Goal: Task Accomplishment & Management: Manage account settings

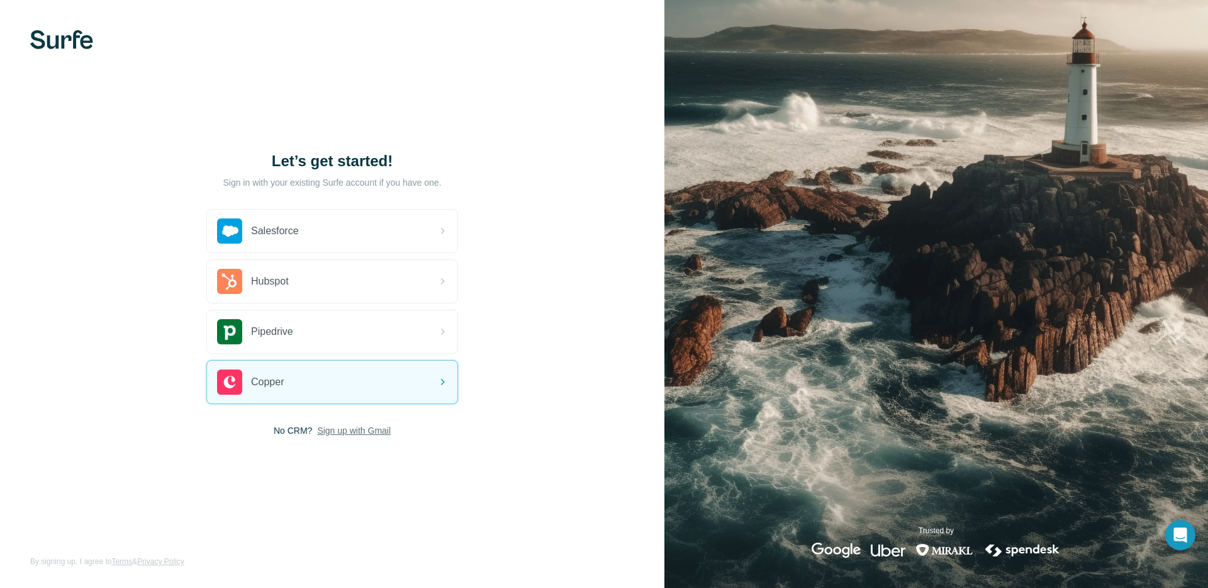
click at [352, 432] on span "Sign up with Gmail" at bounding box center [354, 430] width 74 height 13
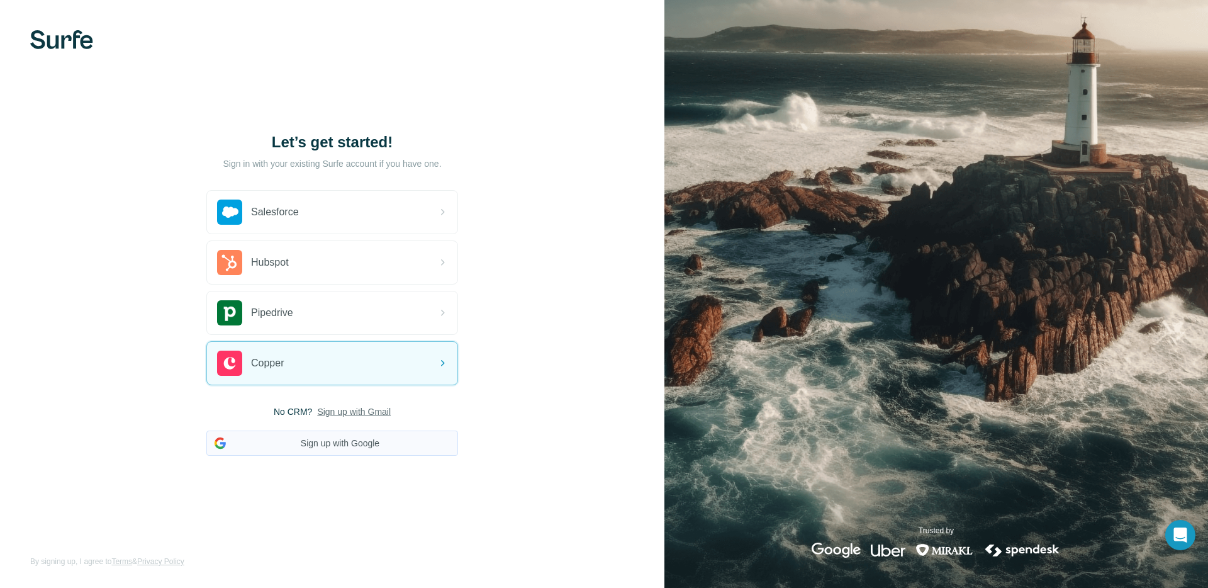
click at [306, 445] on button "Sign up with Google" at bounding box center [332, 442] width 252 height 25
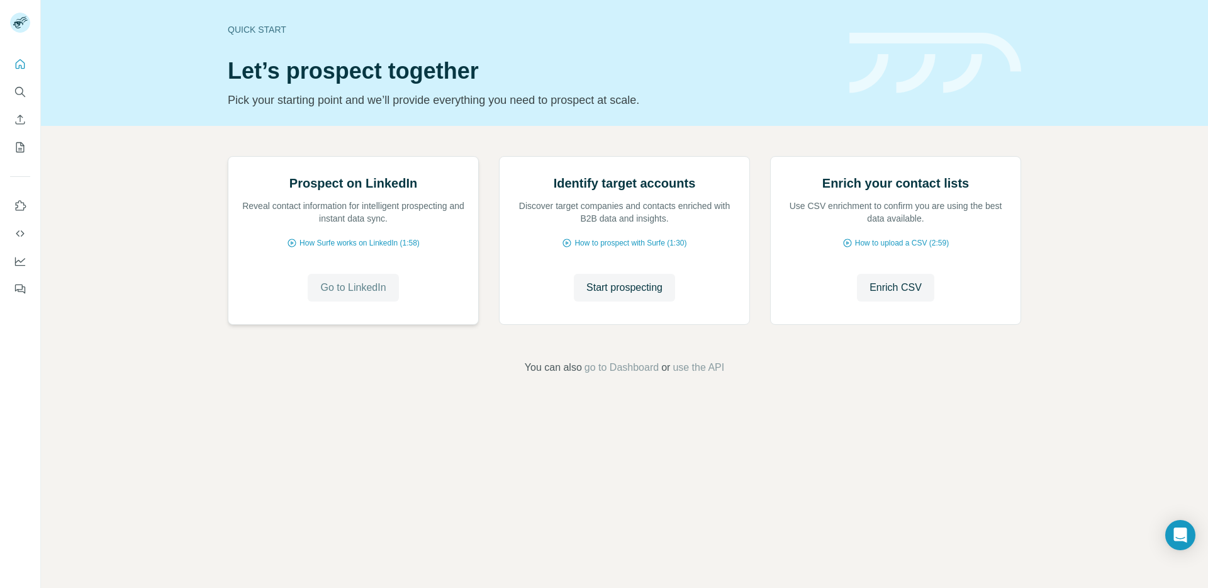
click at [357, 295] on span "Go to LinkedIn" at bounding box center [352, 287] width 65 height 15
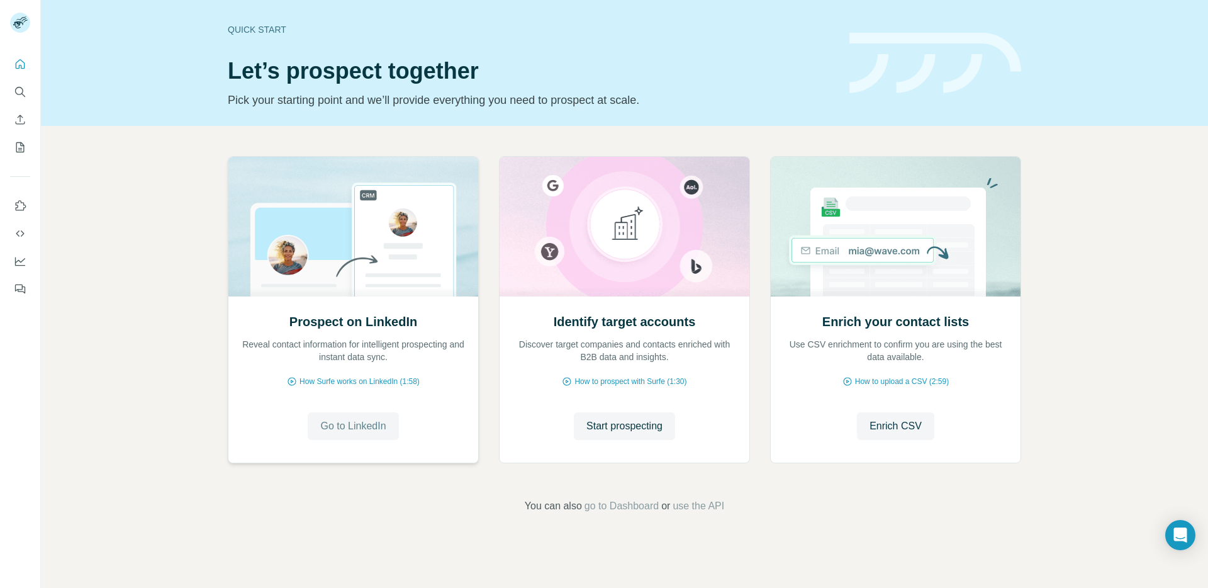
click at [372, 436] on button "Go to LinkedIn" at bounding box center [353, 426] width 91 height 28
click at [386, 432] on span "Go to LinkedIn" at bounding box center [352, 425] width 65 height 15
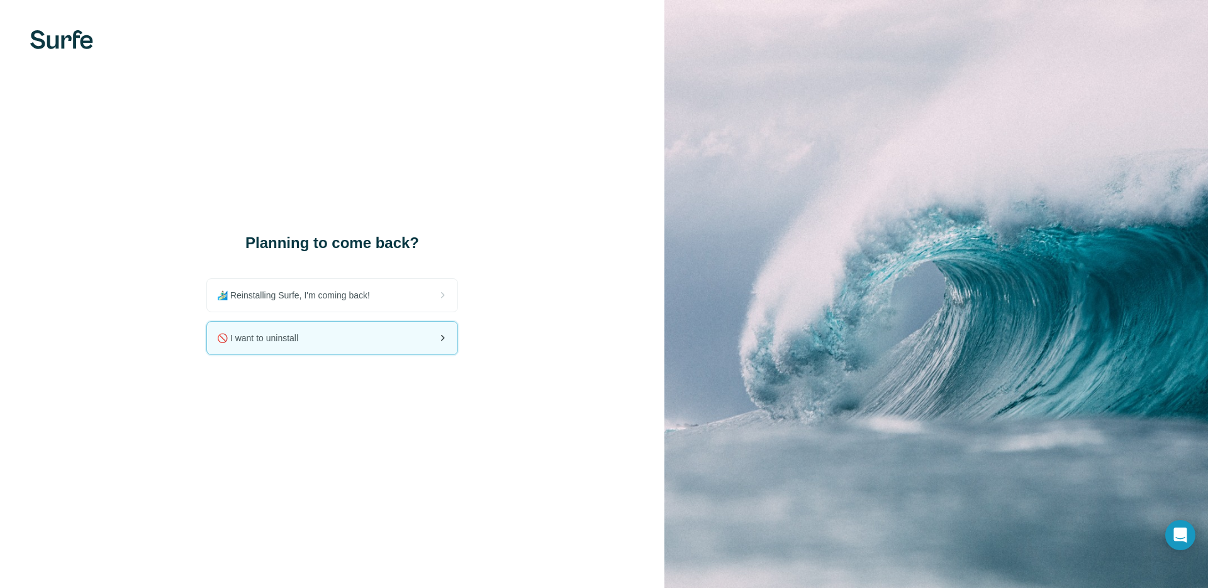
click at [313, 337] on div "🚫 I want to uninstall" at bounding box center [332, 337] width 250 height 33
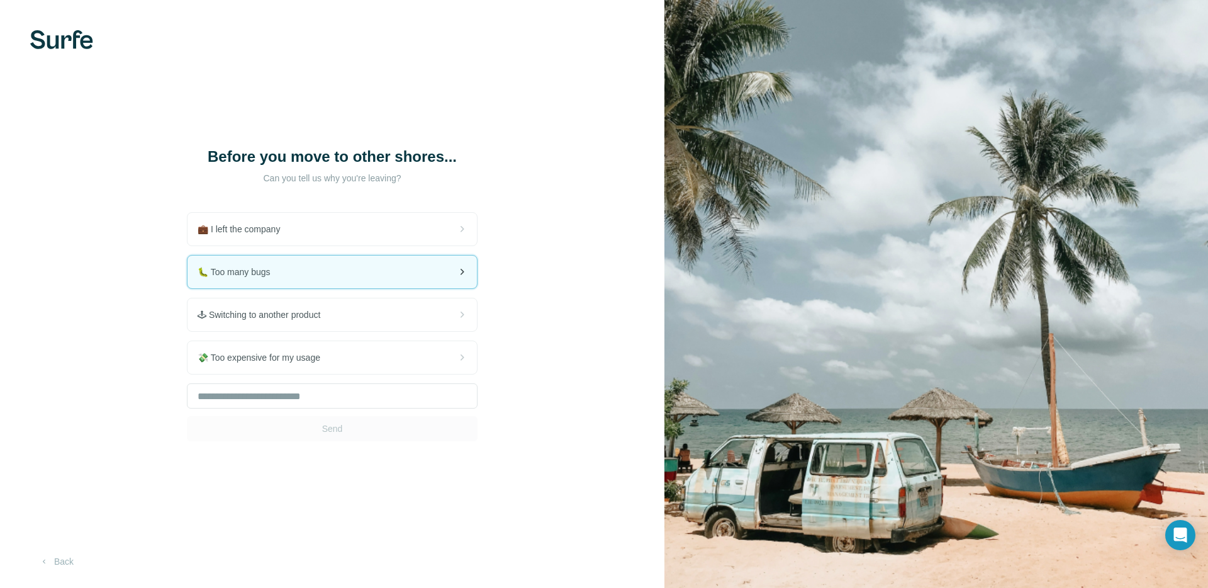
click at [321, 274] on div "🐛 Too many bugs" at bounding box center [331, 271] width 289 height 33
click at [357, 428] on div "Send" at bounding box center [332, 412] width 291 height 58
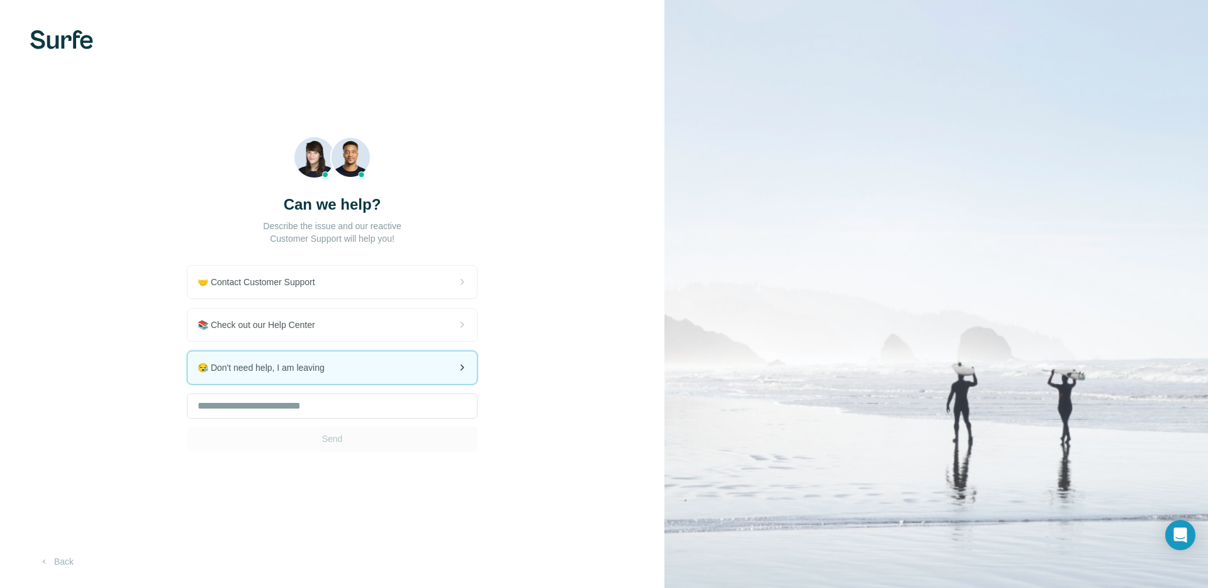
click at [319, 380] on div "😪 Don't need help, I am leaving" at bounding box center [331, 367] width 289 height 33
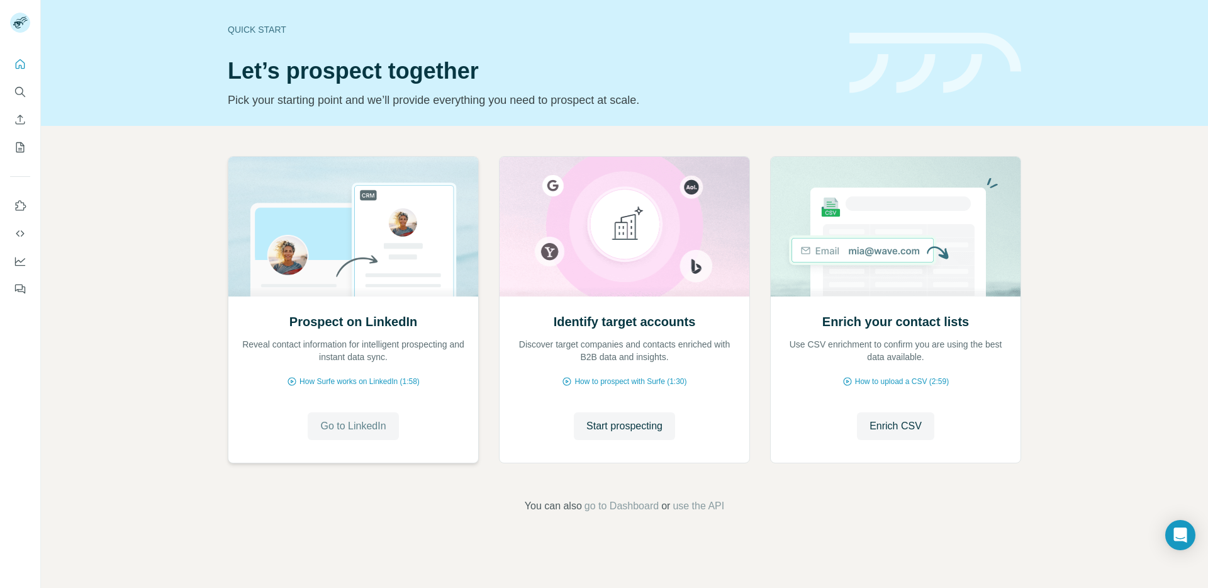
click at [345, 423] on span "Go to LinkedIn" at bounding box center [352, 425] width 65 height 15
click at [23, 206] on icon "Use Surfe on LinkedIn" at bounding box center [20, 205] width 13 height 13
click at [25, 257] on icon "Dashboard" at bounding box center [20, 261] width 13 height 13
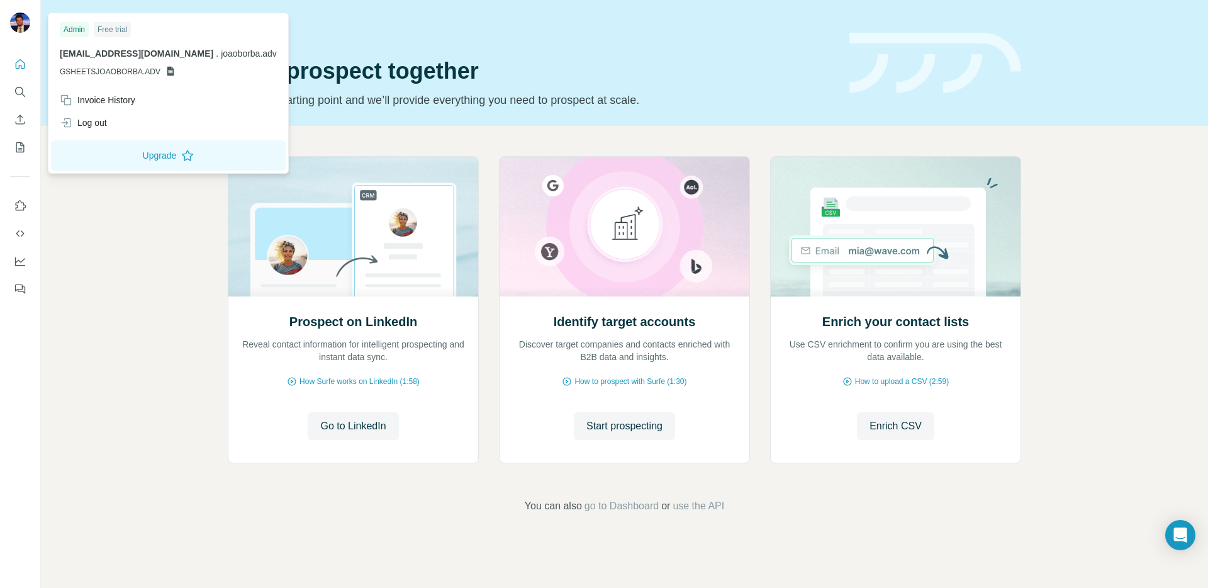
click at [138, 72] on span "GSHEETSJOAOBORBA.ADV" at bounding box center [110, 71] width 101 height 11
click at [74, 70] on span "GSHEETSJOAOBORBA.ADV" at bounding box center [110, 71] width 101 height 11
drag, startPoint x: 59, startPoint y: 70, endPoint x: 161, endPoint y: 69, distance: 102.6
click at [161, 69] on div "Admin Free trial joaoborba.adv@gmail.com . joaoborba.adv GSHEETSJOAOBORBA.ADV" at bounding box center [168, 52] width 235 height 73
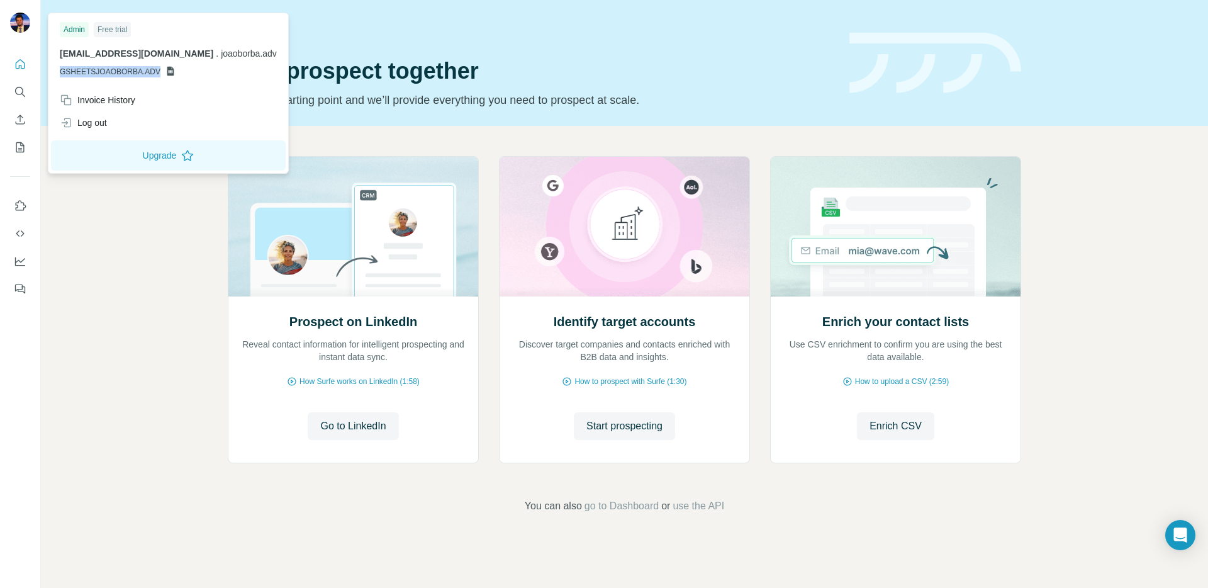
click at [167, 69] on icon at bounding box center [170, 71] width 7 height 9
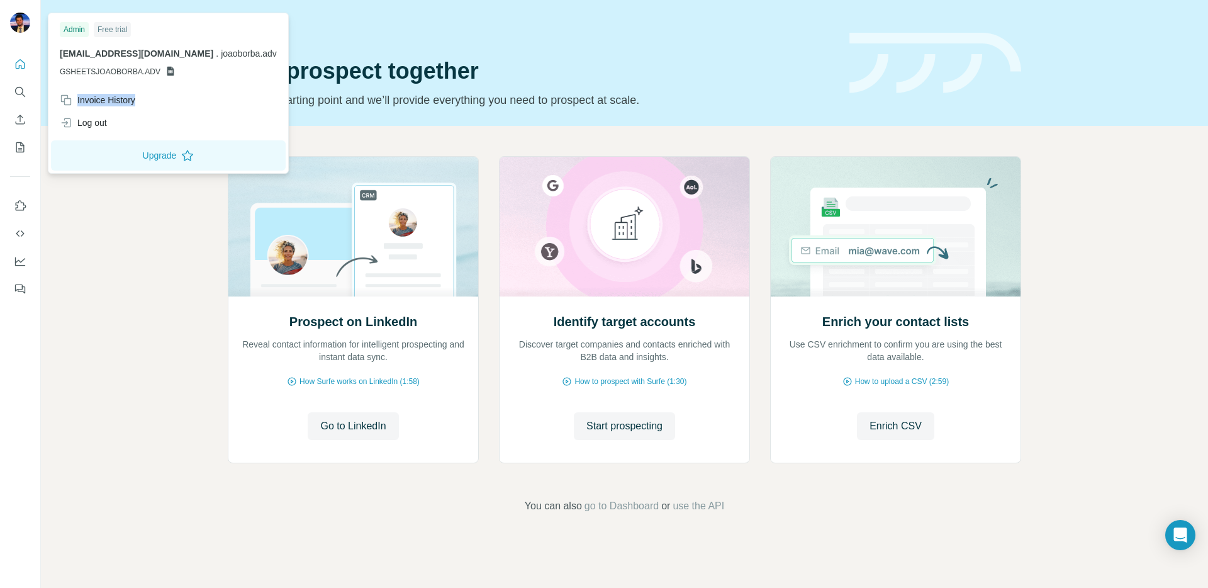
click at [167, 69] on icon at bounding box center [170, 71] width 7 height 9
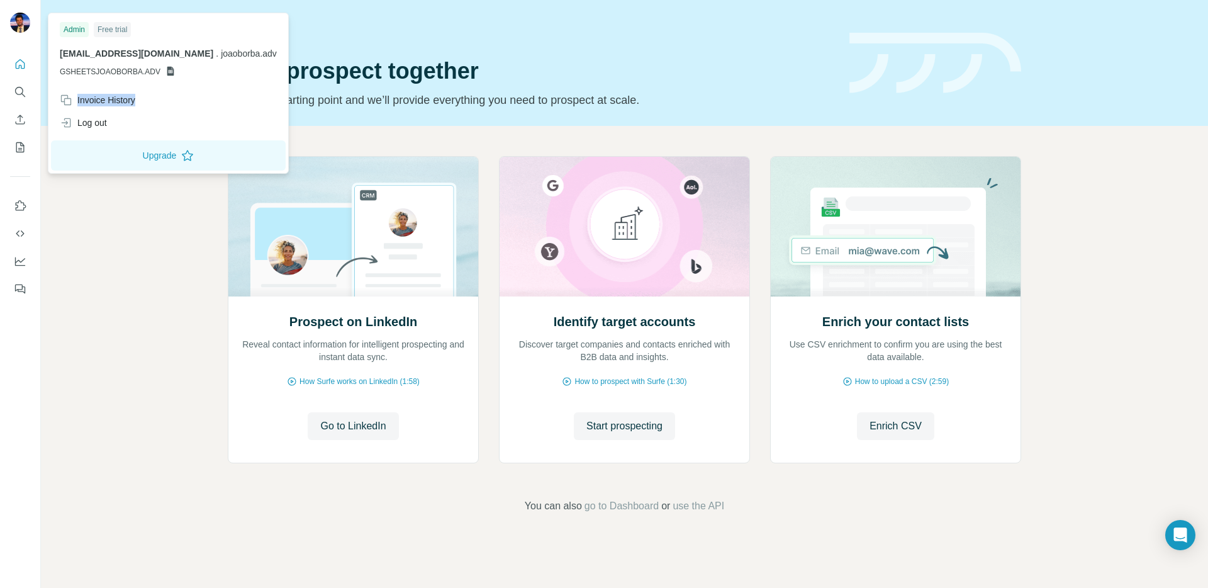
click at [11, 17] on img at bounding box center [20, 23] width 20 height 20
click at [141, 162] on button "Upgrade" at bounding box center [168, 155] width 235 height 30
click at [96, 102] on div "Invoice History" at bounding box center [97, 100] width 75 height 13
click at [65, 74] on span "GSHEETSJOAOBORBA.ADV" at bounding box center [110, 71] width 101 height 11
click at [105, 73] on span "GSHEETSJOAOBORBA.ADV" at bounding box center [110, 71] width 101 height 11
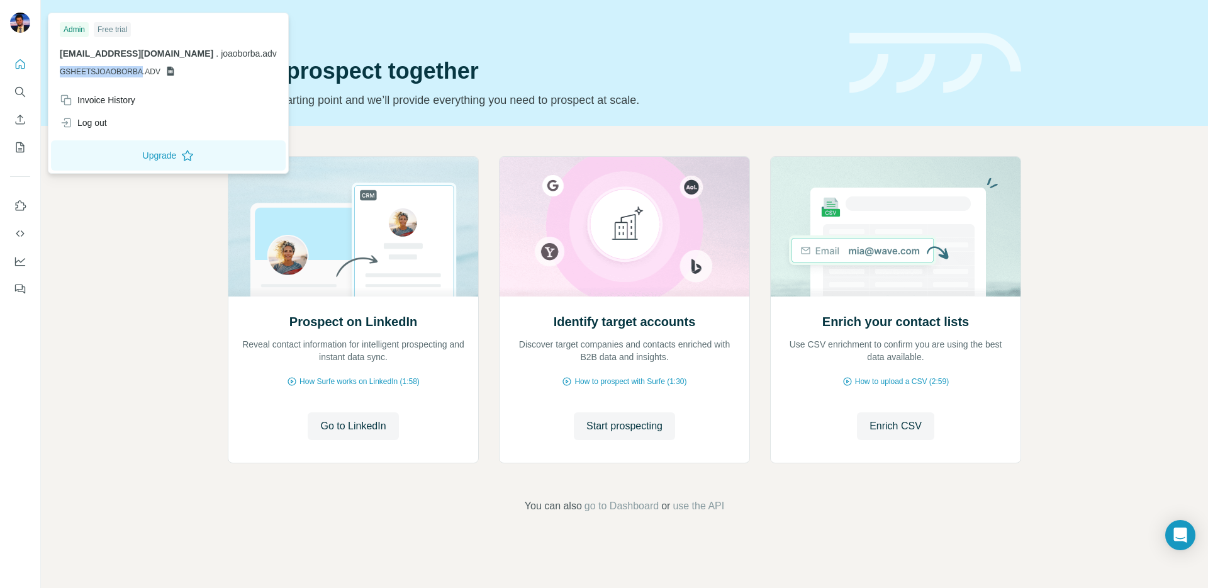
click at [105, 73] on span "GSHEETSJOAOBORBA.ADV" at bounding box center [110, 71] width 101 height 11
click at [165, 75] on icon at bounding box center [170, 71] width 10 height 10
click at [167, 72] on icon at bounding box center [170, 71] width 10 height 10
click at [120, 69] on span "GSHEETSJOAOBORBA.ADV" at bounding box center [110, 71] width 101 height 11
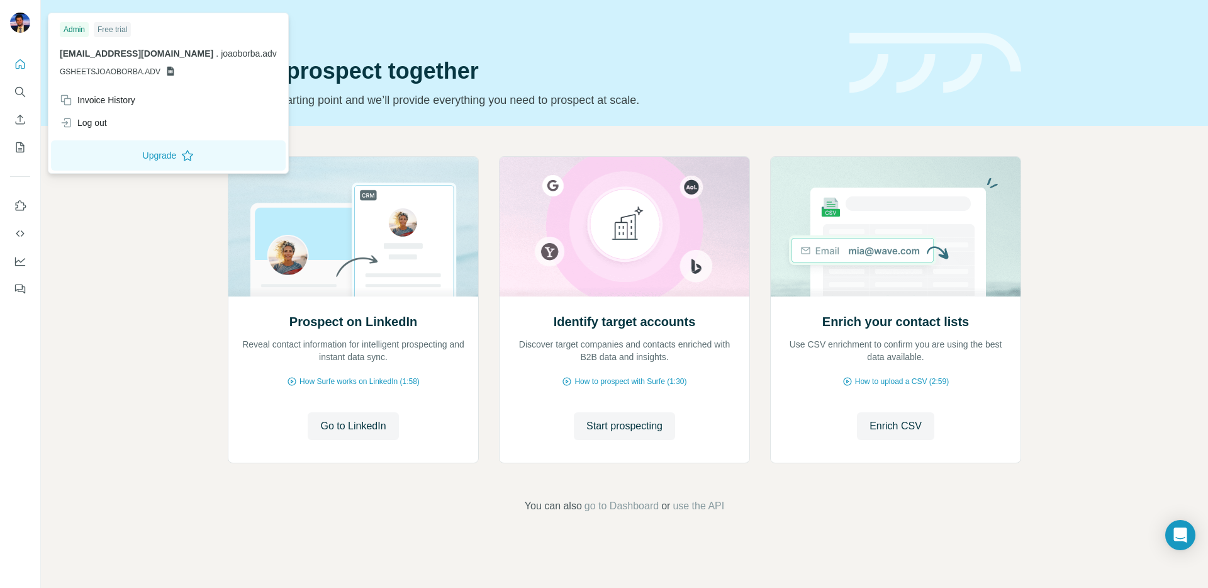
click at [104, 299] on div "Prospect on LinkedIn Reveal contact information for intelligent prospecting and…" at bounding box center [624, 335] width 1167 height 418
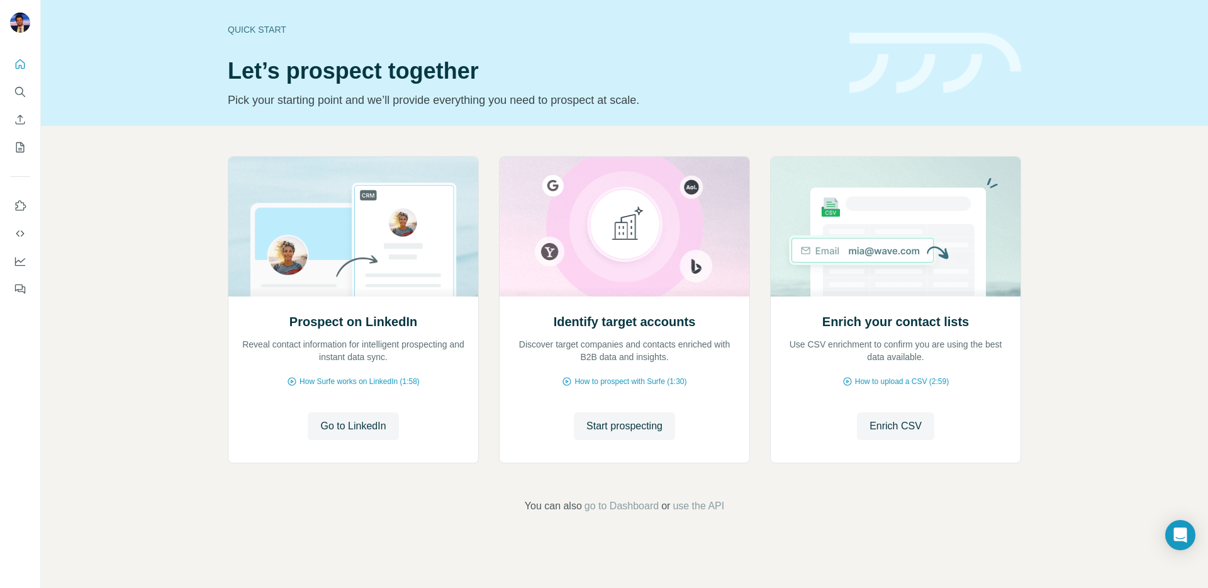
click at [1176, 229] on div "Prospect on LinkedIn Reveal contact information for intelligent prospecting and…" at bounding box center [624, 335] width 1167 height 418
click at [1141, 139] on div "Prospect on LinkedIn Reveal contact information for intelligent prospecting and…" at bounding box center [624, 335] width 1167 height 418
click at [1089, 88] on div "Quick start Let’s prospect together Pick your starting point and we’ll provide …" at bounding box center [624, 63] width 1167 height 126
click at [1163, 92] on div "Quick start Let’s prospect together Pick your starting point and we’ll provide …" at bounding box center [624, 63] width 1167 height 126
click at [131, 271] on div "Prospect on LinkedIn Reveal contact information for intelligent prospecting and…" at bounding box center [624, 335] width 1167 height 418
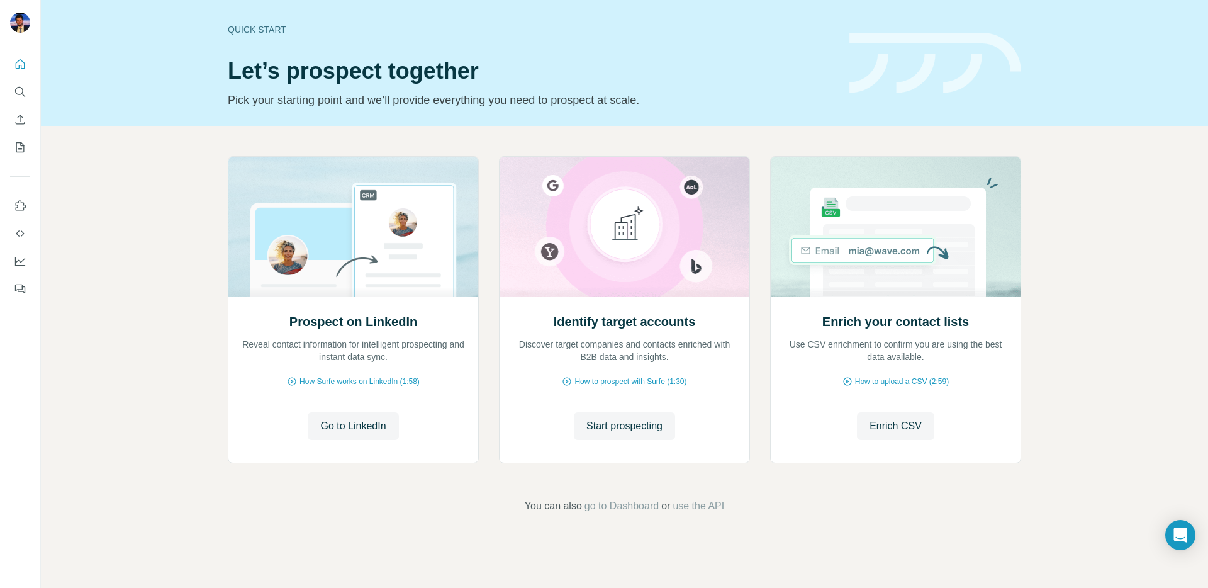
click at [110, 48] on div "Quick start Let’s prospect together Pick your starting point and we’ll provide …" at bounding box center [624, 63] width 1167 height 126
click at [54, 27] on div "Quick start Let’s prospect together Pick your starting point and we’ll provide …" at bounding box center [624, 63] width 1167 height 126
click at [123, 235] on div "Prospect on LinkedIn Reveal contact information for intelligent prospecting and…" at bounding box center [624, 335] width 1167 height 418
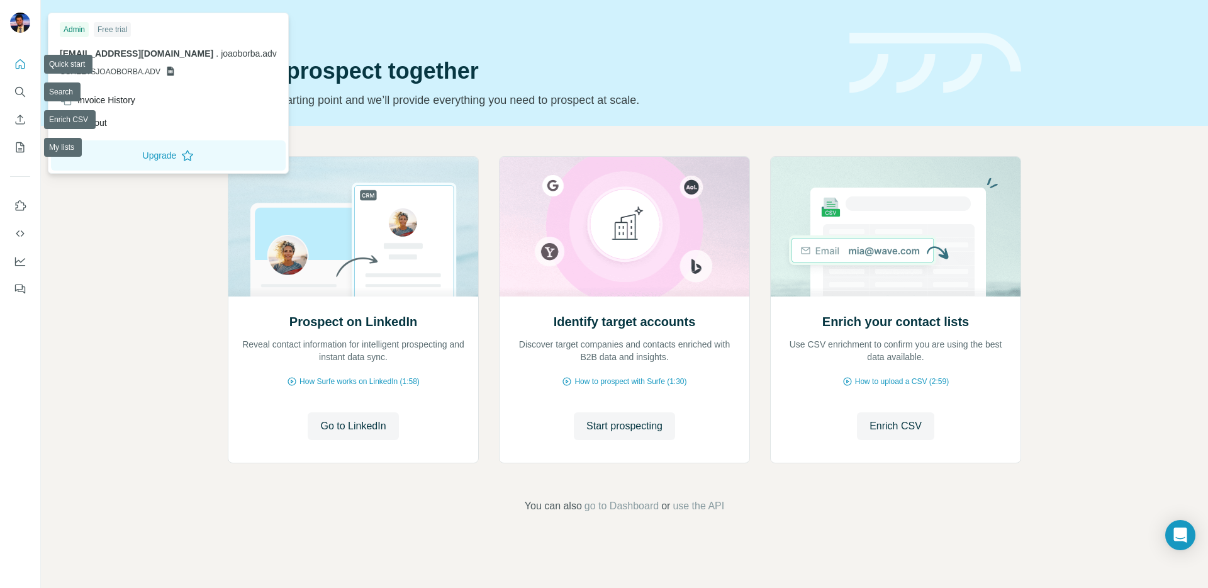
click at [21, 21] on img at bounding box center [20, 23] width 20 height 20
click at [87, 55] on span "joaoborba.adv@gmail.com" at bounding box center [137, 53] width 154 height 10
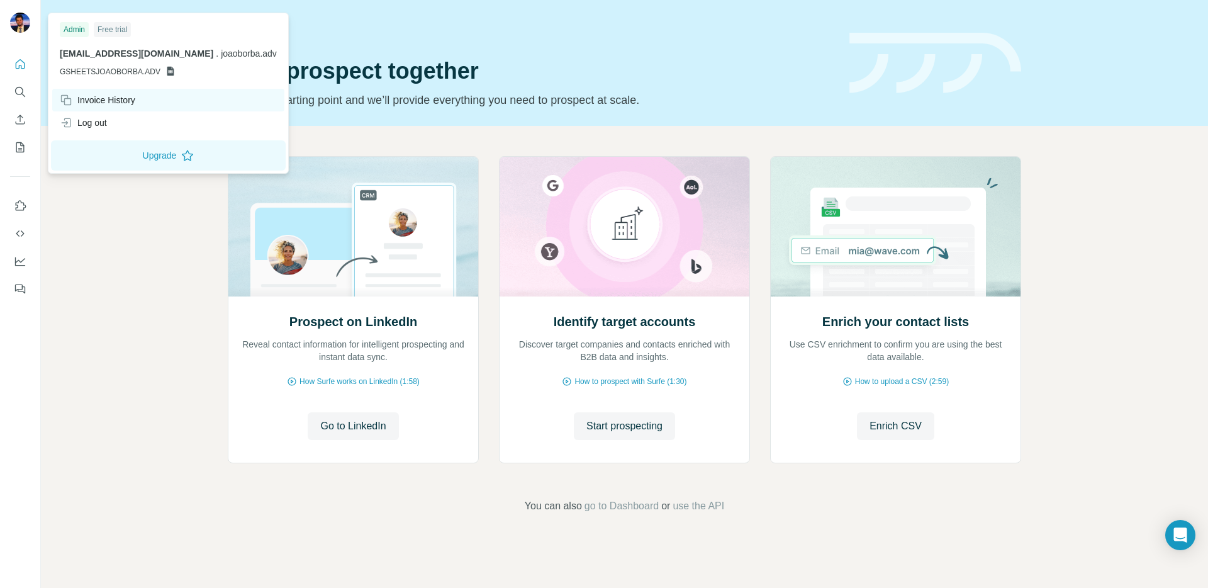
click at [96, 92] on div "Invoice History" at bounding box center [168, 100] width 232 height 23
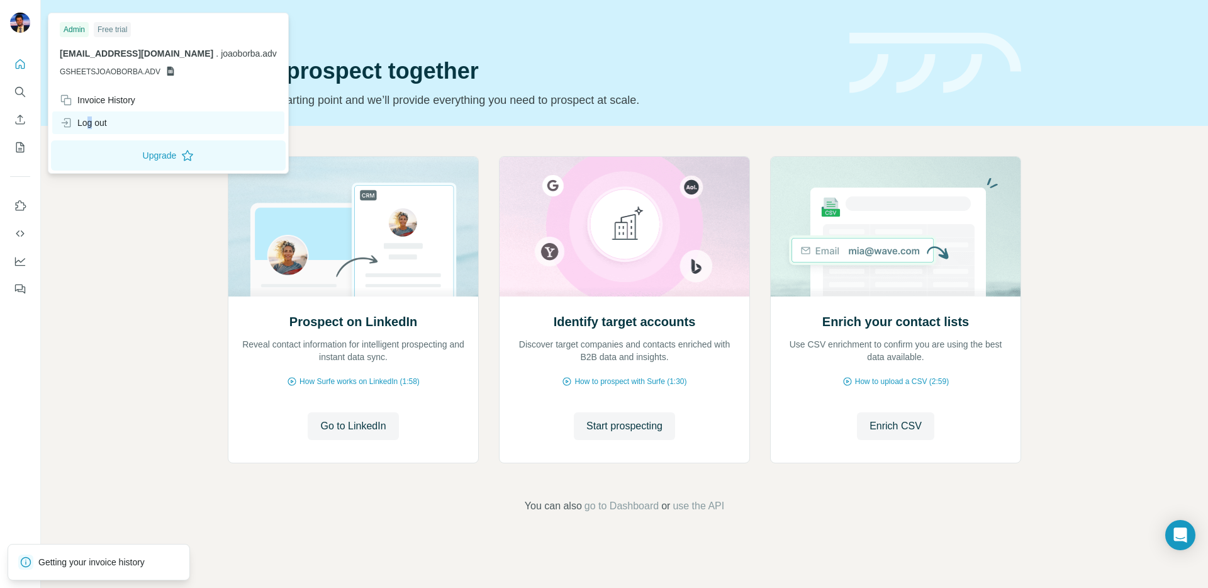
click at [91, 123] on div "Log out" at bounding box center [83, 122] width 47 height 13
click at [87, 120] on div "Log out" at bounding box center [83, 122] width 47 height 13
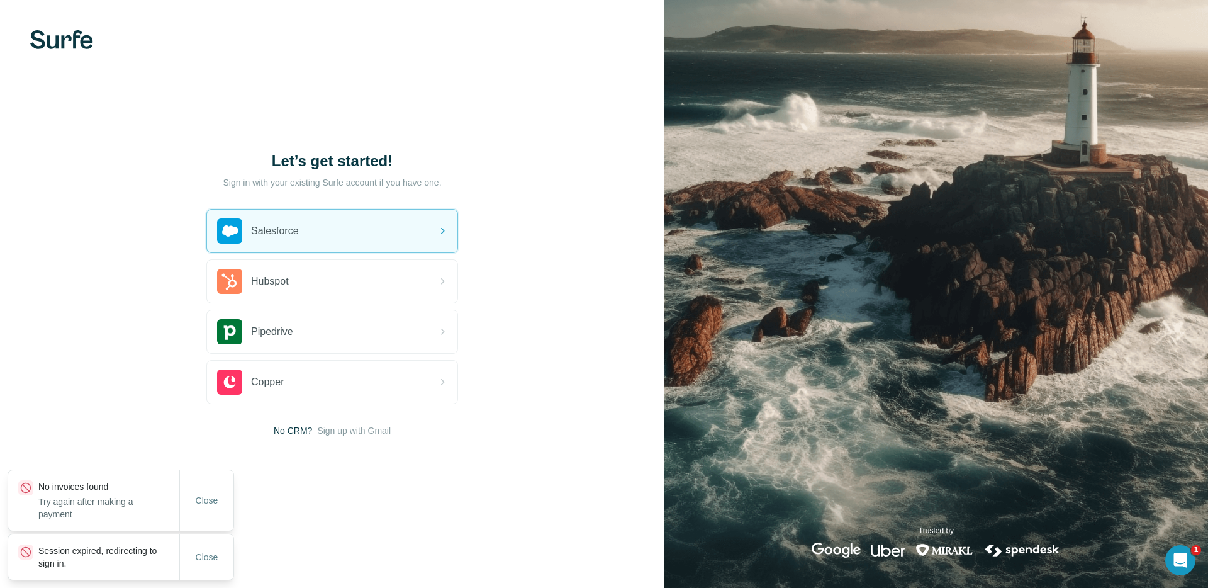
click at [553, 184] on div "Let’s get started! Sign in with your existing Surfe account if you have one. Sa…" at bounding box center [332, 294] width 664 height 588
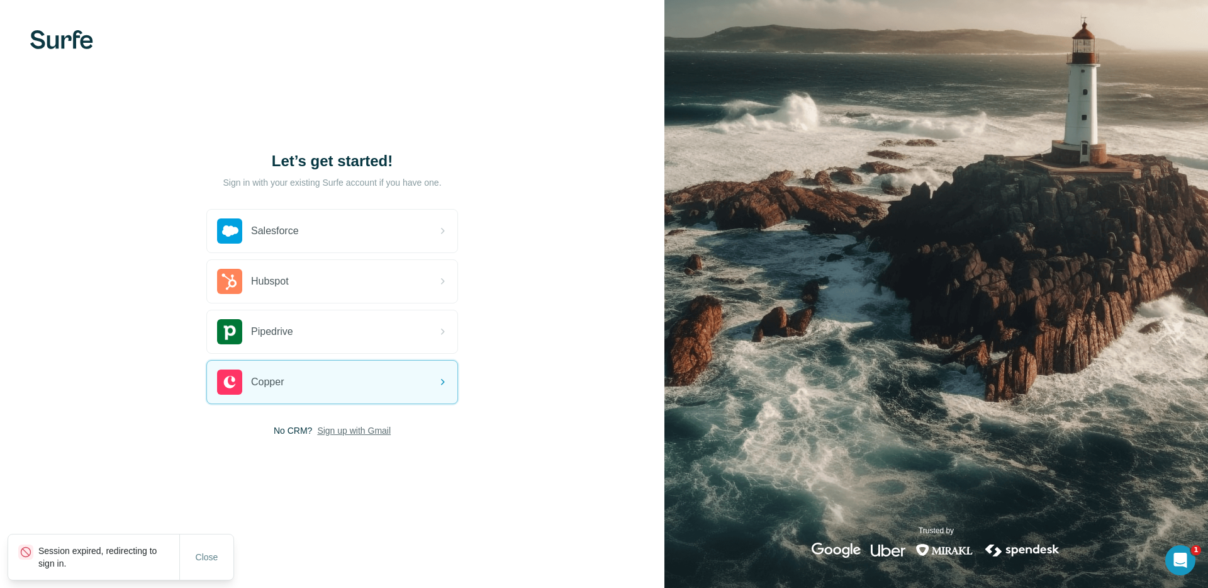
click at [363, 424] on span "Sign up with Gmail" at bounding box center [354, 430] width 74 height 13
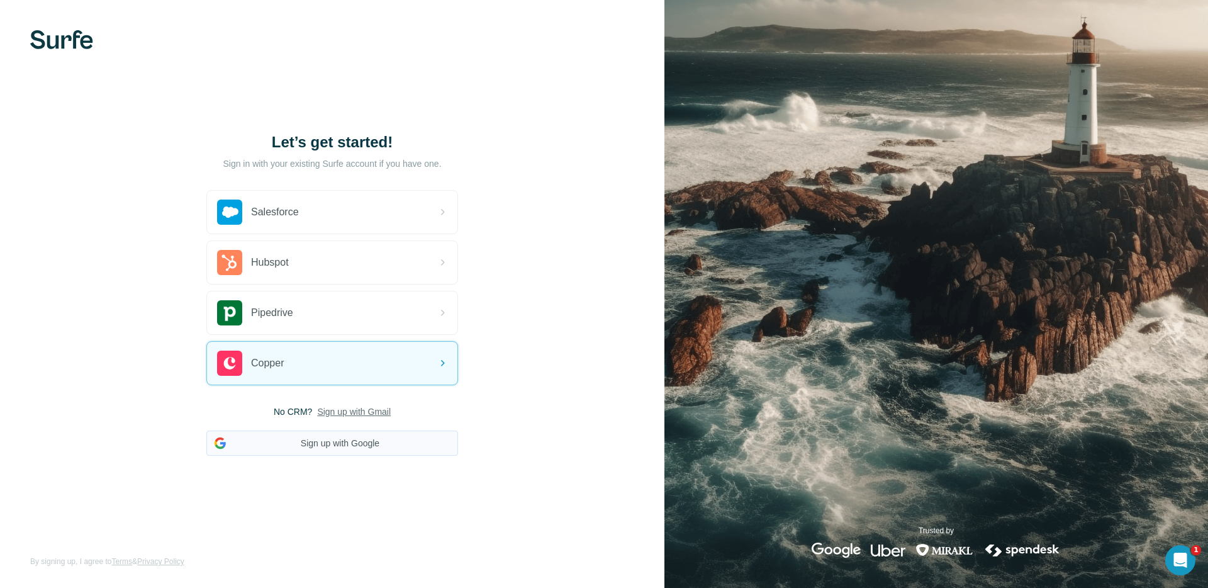
click at [347, 451] on button "Sign up with Google" at bounding box center [332, 442] width 252 height 25
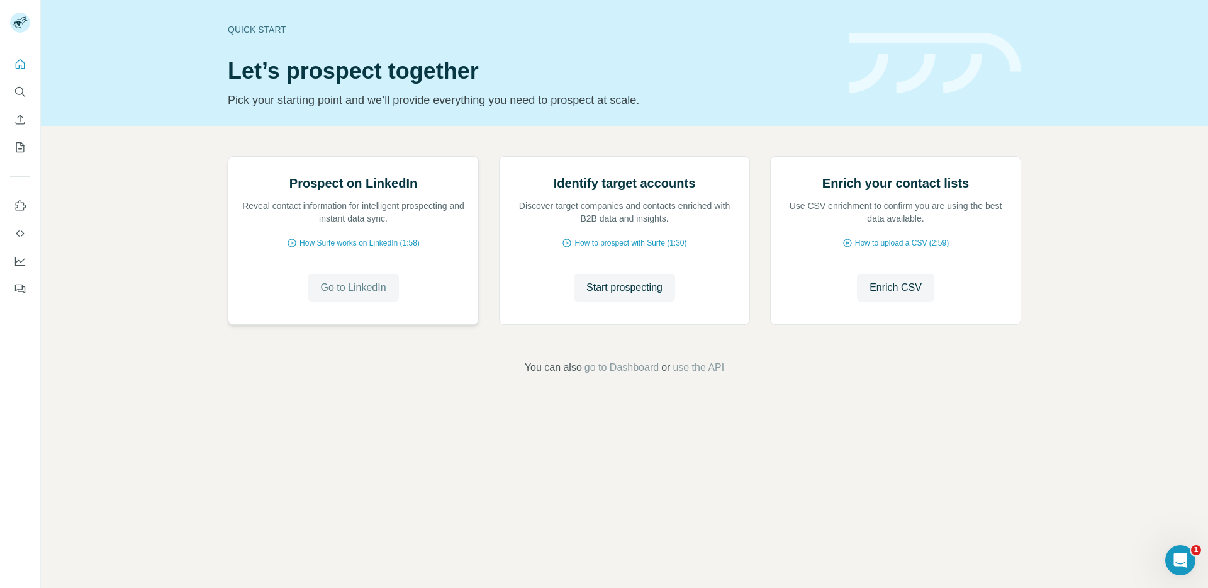
click at [340, 295] on span "Go to LinkedIn" at bounding box center [352, 287] width 65 height 15
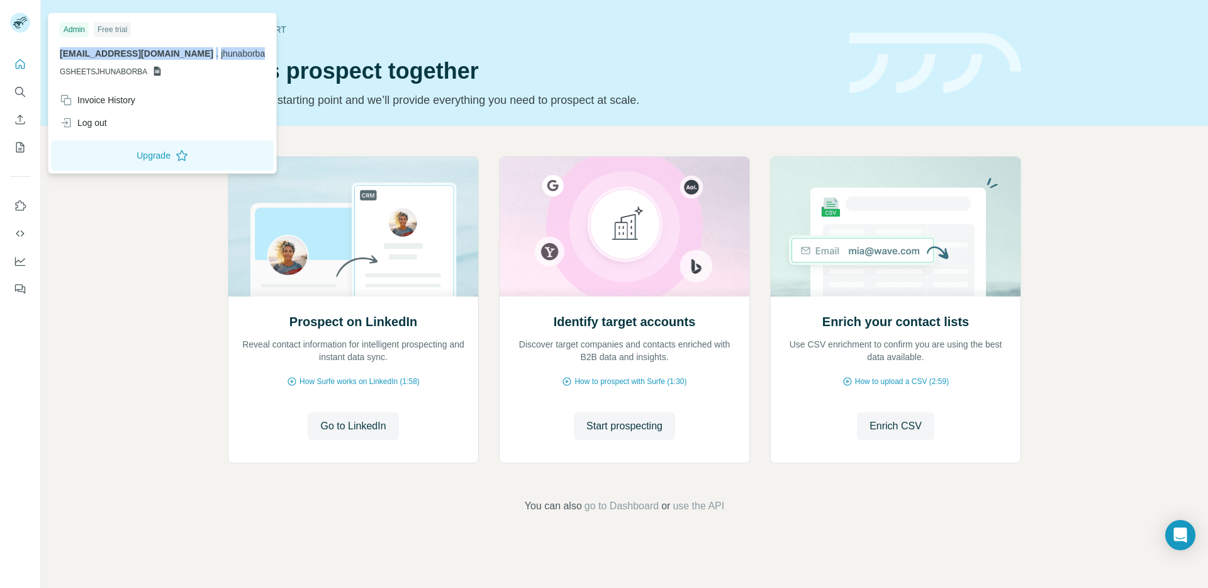
drag, startPoint x: 57, startPoint y: 53, endPoint x: 213, endPoint y: 52, distance: 156.0
click at [213, 52] on div "Admin Free trial jhunaborba@gmail.com . jhunaborba GSHEETSJHUNABORBA" at bounding box center [162, 52] width 223 height 73
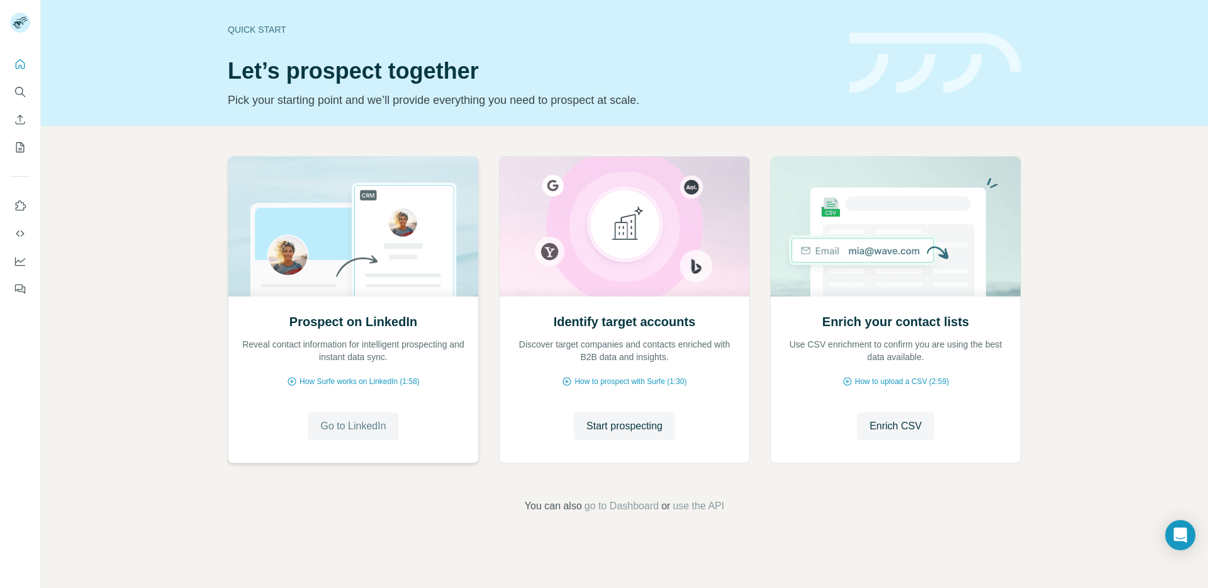
click at [343, 425] on span "Go to LinkedIn" at bounding box center [352, 425] width 65 height 15
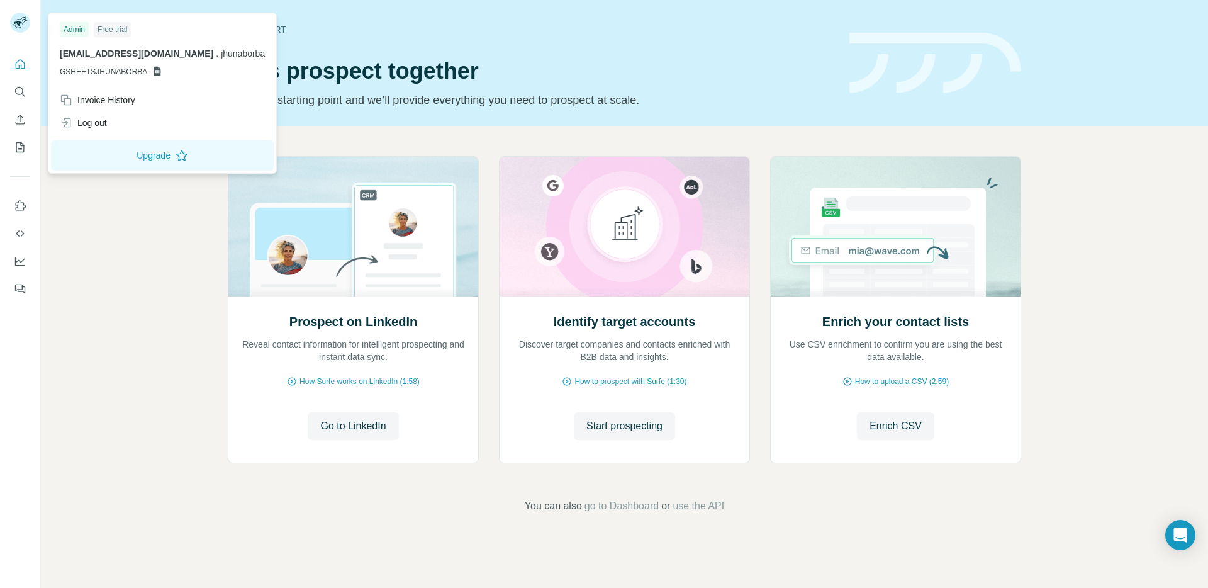
click at [15, 16] on rect at bounding box center [20, 23] width 20 height 20
click at [120, 72] on span "GSHEETSJHUNABORBA" at bounding box center [103, 71] width 87 height 11
click at [152, 73] on icon at bounding box center [157, 71] width 10 height 10
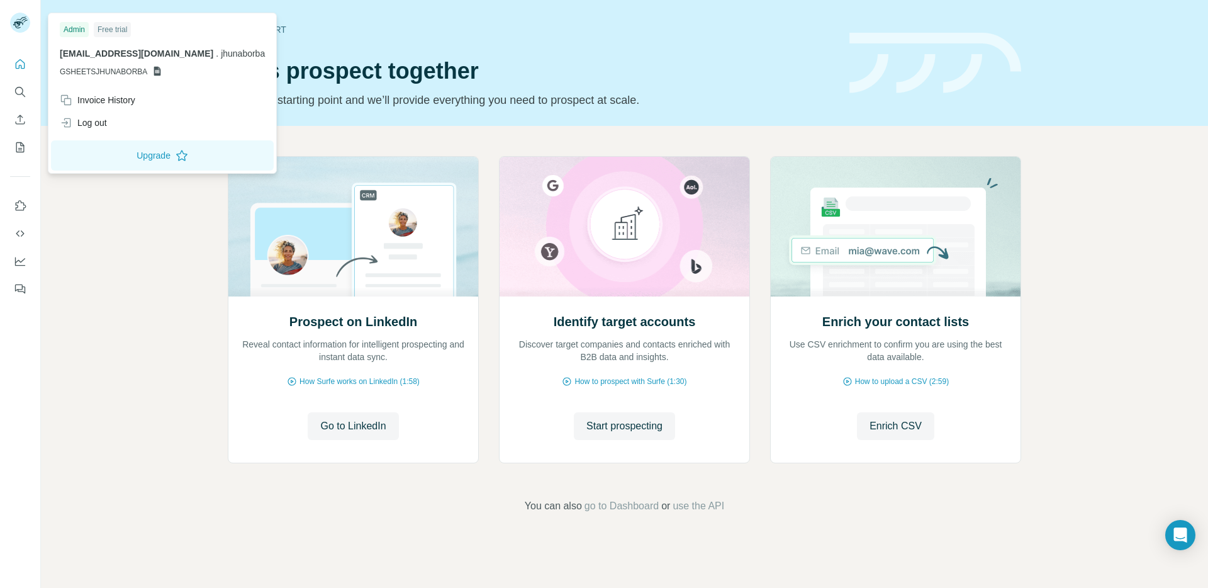
click at [152, 73] on icon at bounding box center [157, 71] width 10 height 10
click at [152, 68] on icon at bounding box center [157, 71] width 10 height 10
click at [193, 411] on div "Prospect on LinkedIn Reveal contact information for intelligent prospecting and…" at bounding box center [624, 335] width 1167 height 418
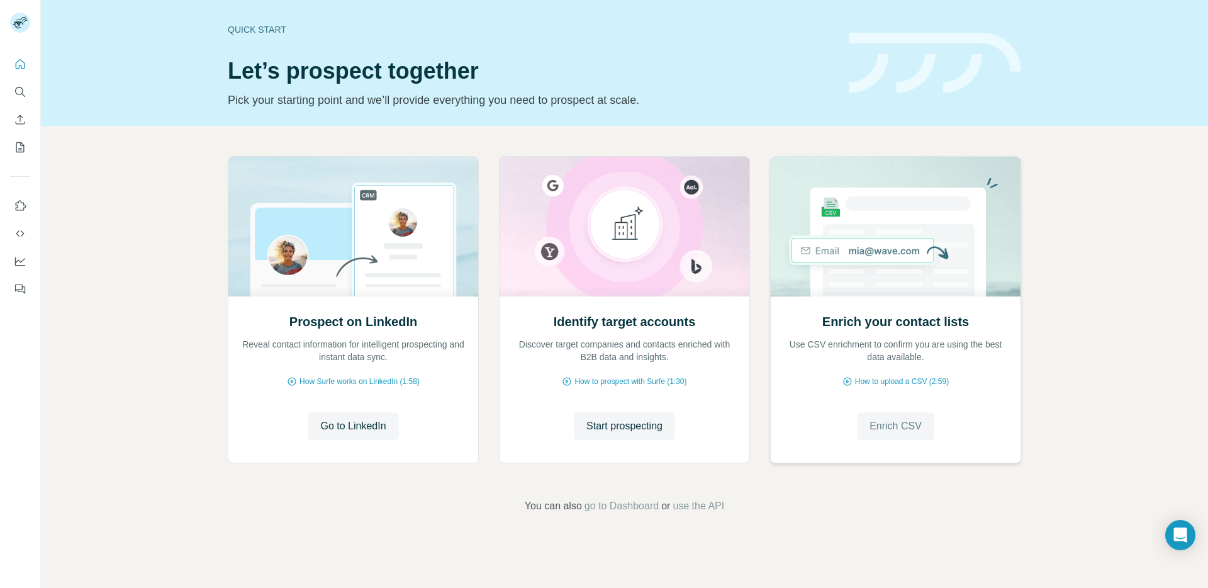
click at [903, 426] on span "Enrich CSV" at bounding box center [895, 425] width 52 height 15
click at [20, 118] on icon "Enrich CSV" at bounding box center [20, 119] width 9 height 9
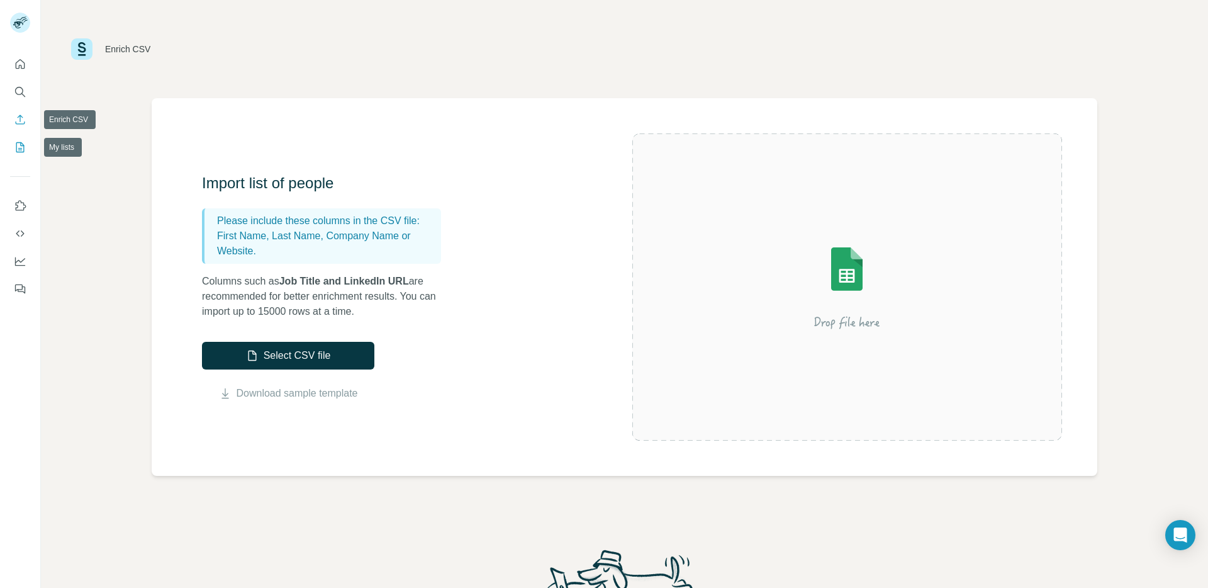
click at [20, 137] on button "My lists" at bounding box center [20, 147] width 20 height 23
click at [21, 145] on icon "My lists" at bounding box center [21, 146] width 6 height 8
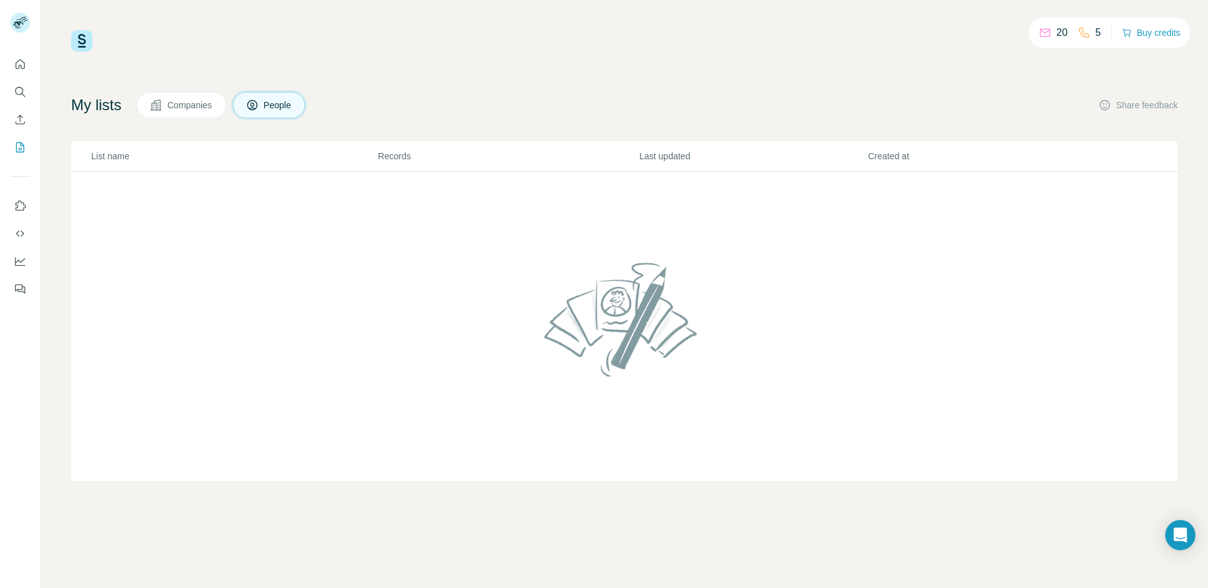
click at [176, 111] on span "Companies" at bounding box center [190, 105] width 46 height 13
click at [291, 93] on button "People" at bounding box center [269, 105] width 73 height 26
click at [23, 203] on icon "Use Surfe on LinkedIn" at bounding box center [20, 205] width 13 height 13
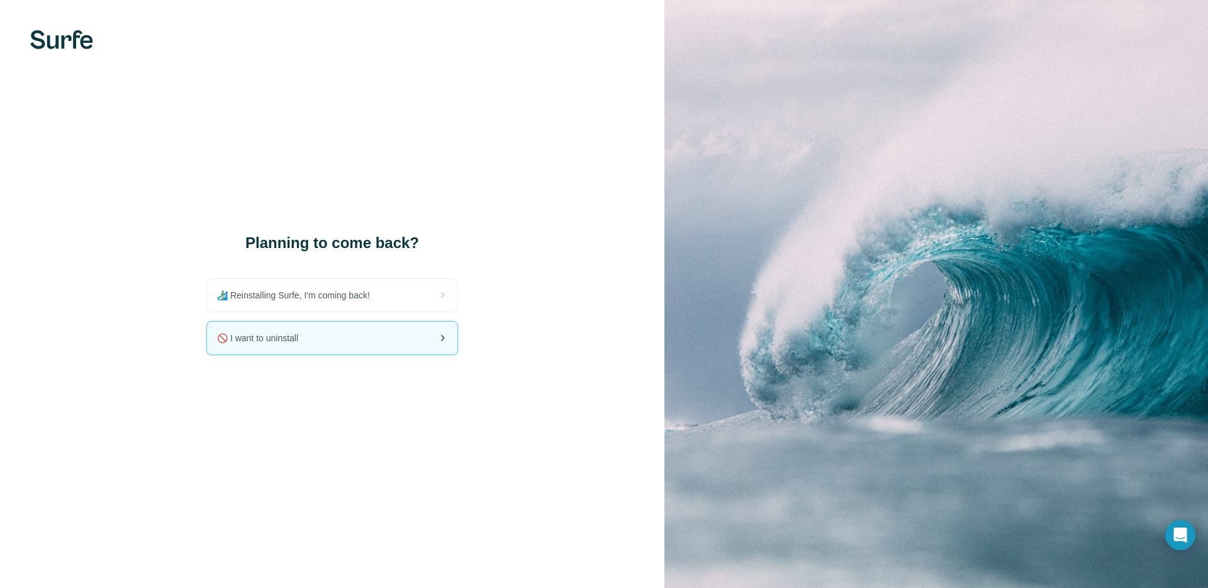
click at [332, 349] on div "🚫 I want to uninstall" at bounding box center [332, 337] width 250 height 33
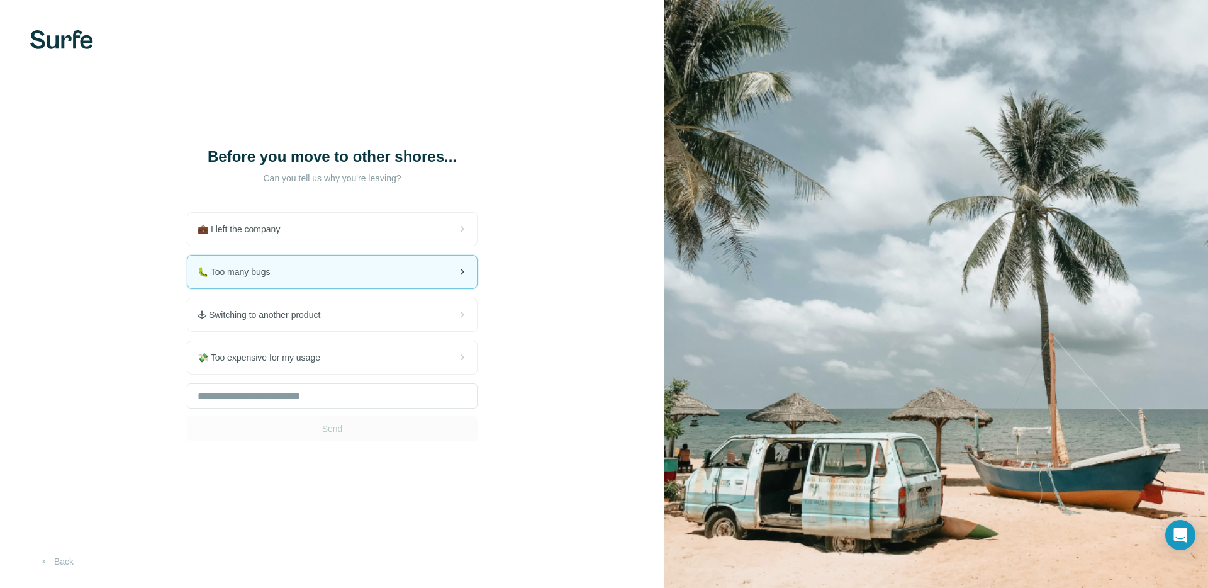
click at [325, 271] on div "🐛 Too many bugs" at bounding box center [331, 271] width 289 height 33
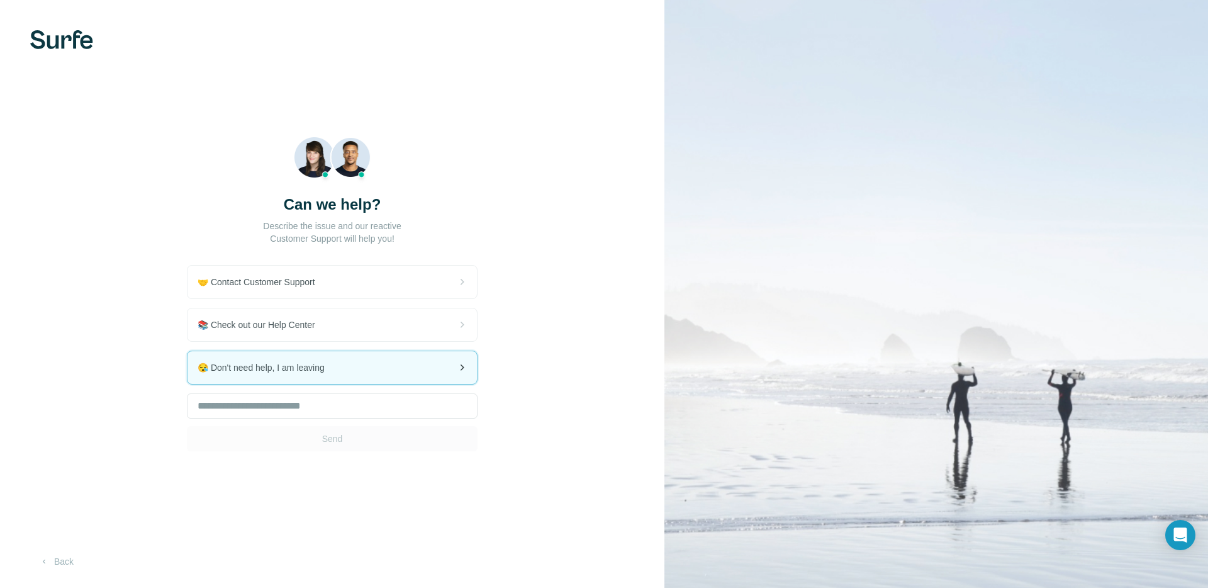
click at [324, 358] on div "😪 Don't need help, I am leaving" at bounding box center [331, 367] width 289 height 33
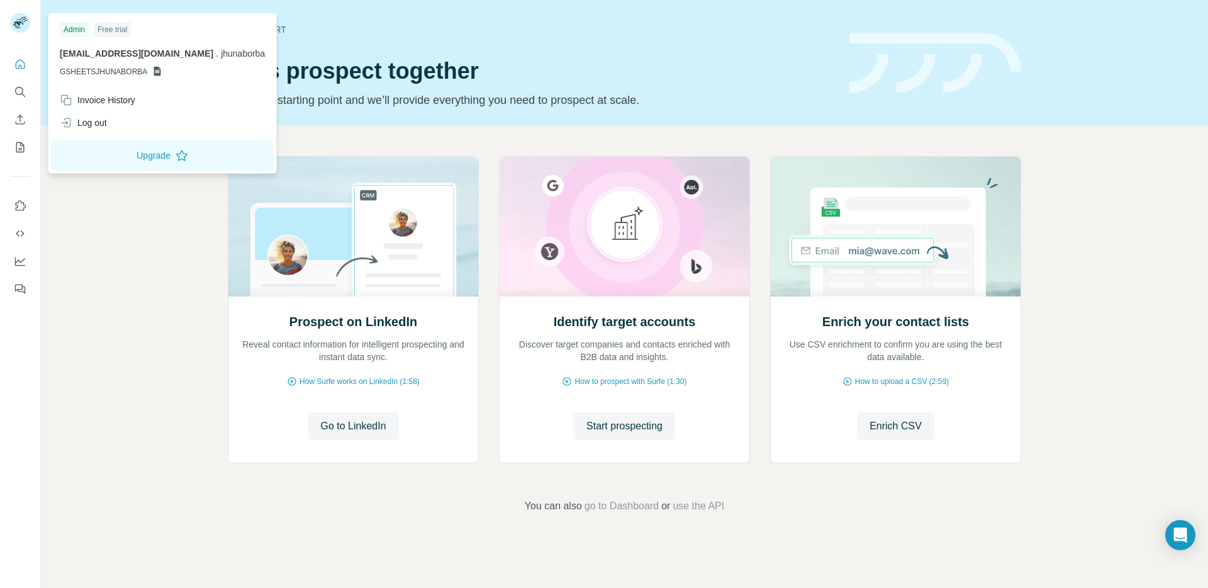
click at [21, 24] on rect at bounding box center [20, 23] width 20 height 20
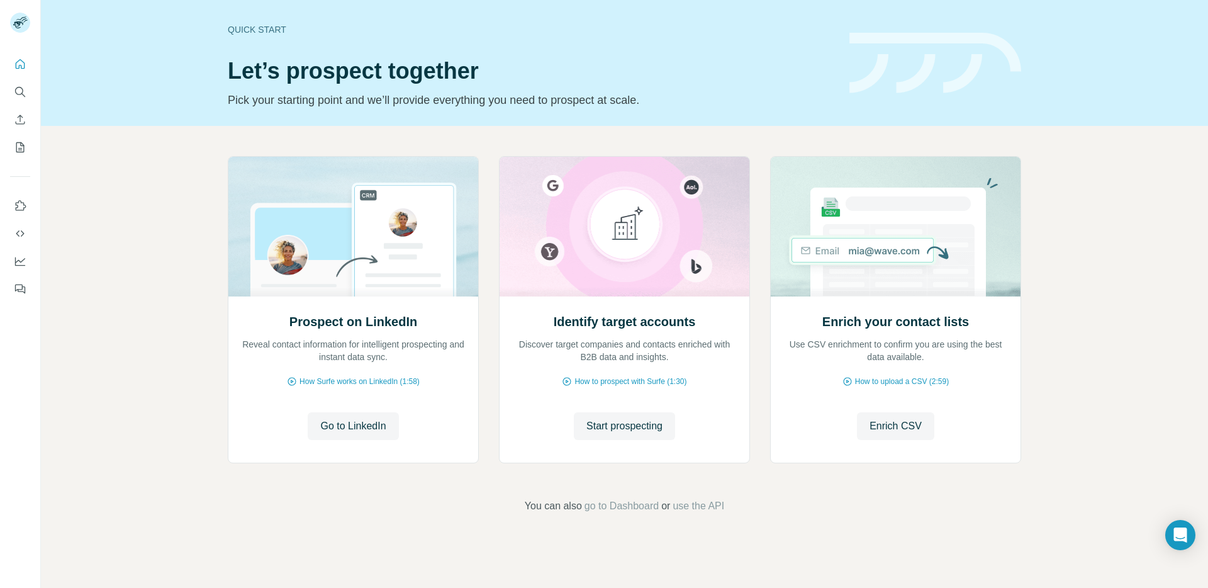
click at [90, 220] on div "Prospect on LinkedIn Reveal contact information for intelligent prospecting and…" at bounding box center [624, 335] width 1167 height 418
click at [24, 203] on icon "Use Surfe on LinkedIn" at bounding box center [20, 205] width 13 height 13
click at [22, 69] on icon "Quick start" at bounding box center [20, 64] width 13 height 13
click at [16, 113] on icon "Enrich CSV" at bounding box center [20, 119] width 13 height 13
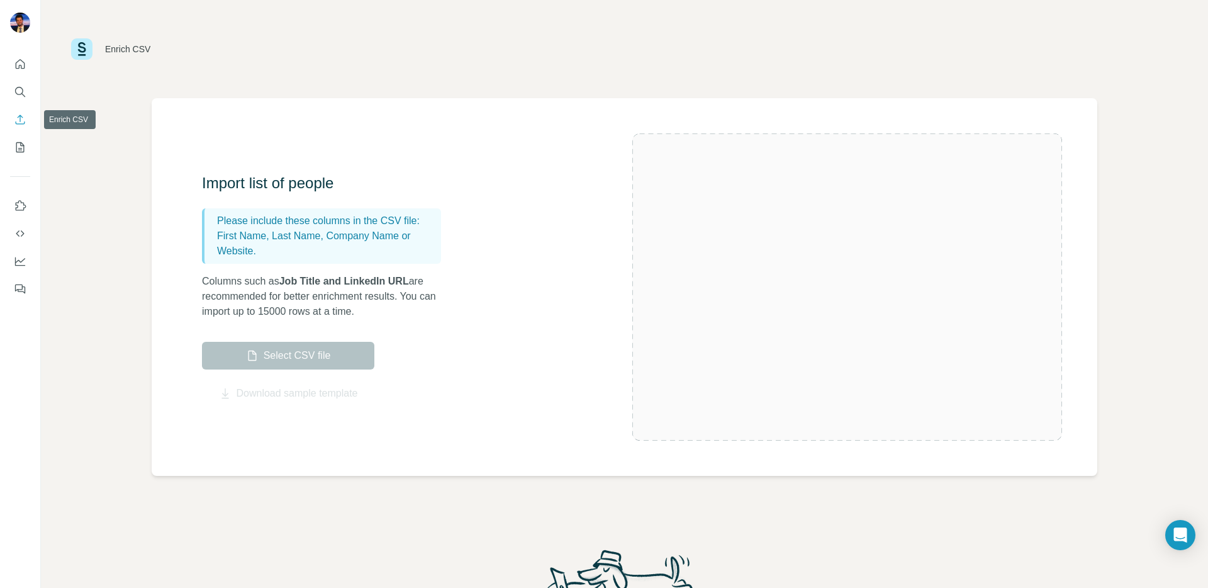
click at [18, 119] on icon "Enrich CSV" at bounding box center [20, 119] width 13 height 13
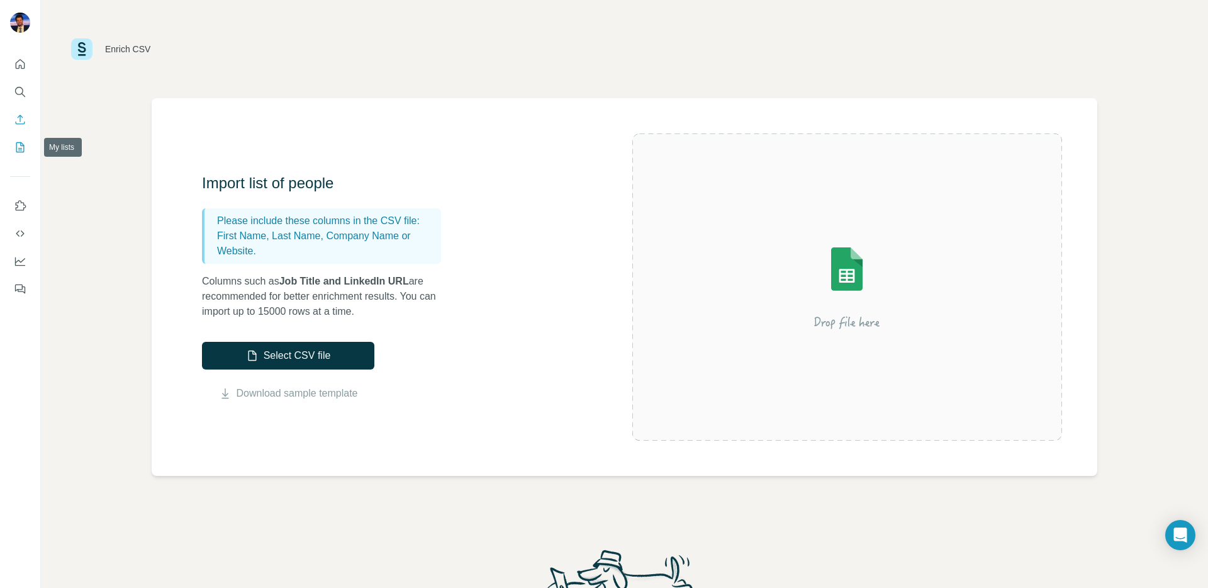
click at [25, 152] on icon "My lists" at bounding box center [20, 147] width 13 height 13
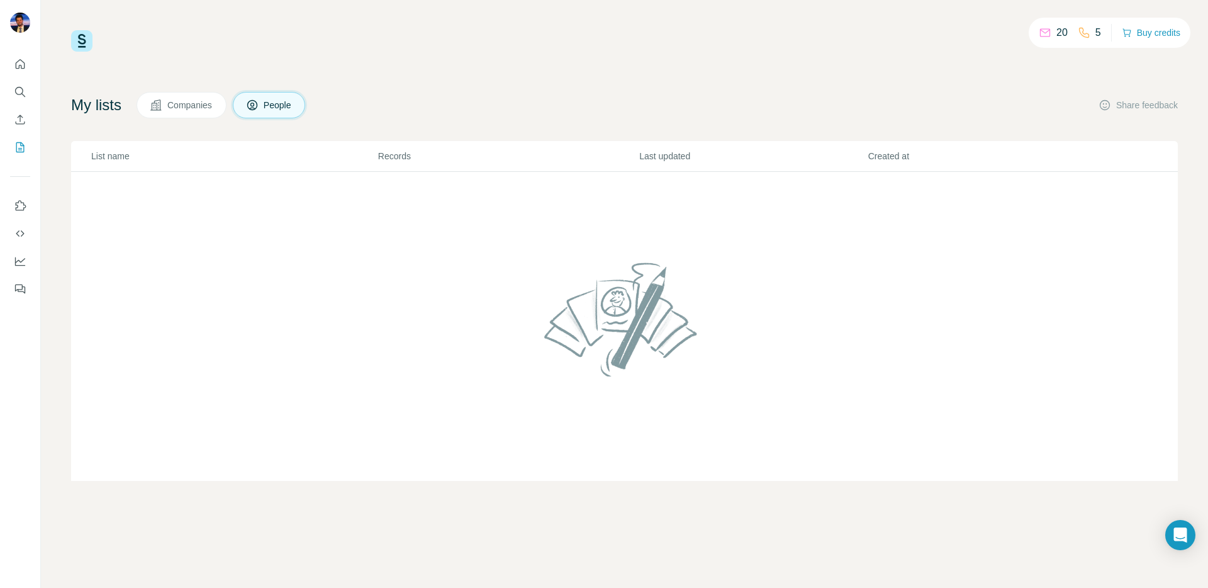
click at [176, 116] on button "Companies" at bounding box center [182, 105] width 90 height 26
click at [189, 106] on span "Companies" at bounding box center [190, 105] width 46 height 13
click at [282, 108] on span "People" at bounding box center [278, 105] width 29 height 13
click at [26, 201] on icon "Use Surfe on LinkedIn" at bounding box center [20, 205] width 13 height 13
click at [15, 255] on icon "Dashboard" at bounding box center [20, 261] width 13 height 13
